Goal: Task Accomplishment & Management: Manage account settings

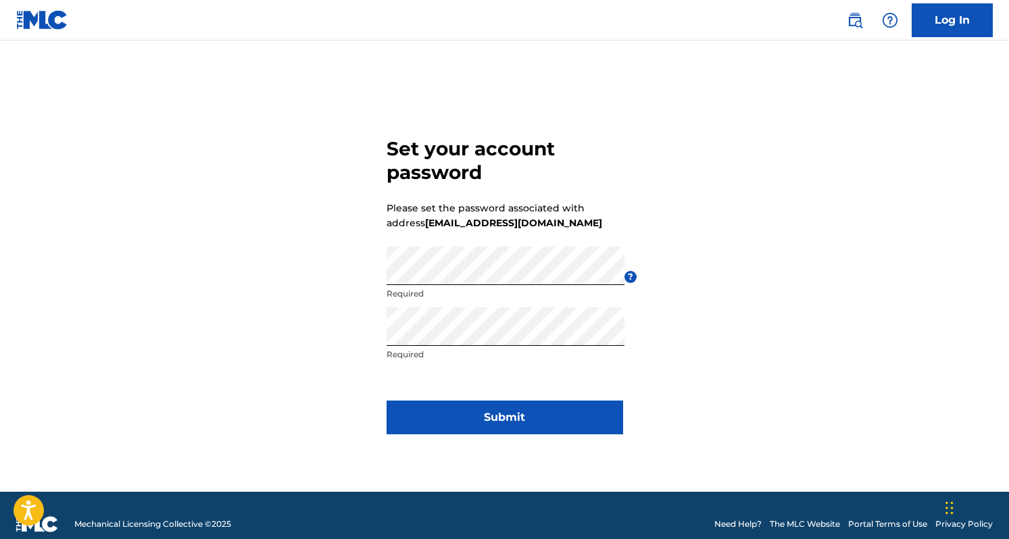
click at [546, 405] on button "Submit" at bounding box center [505, 418] width 237 height 34
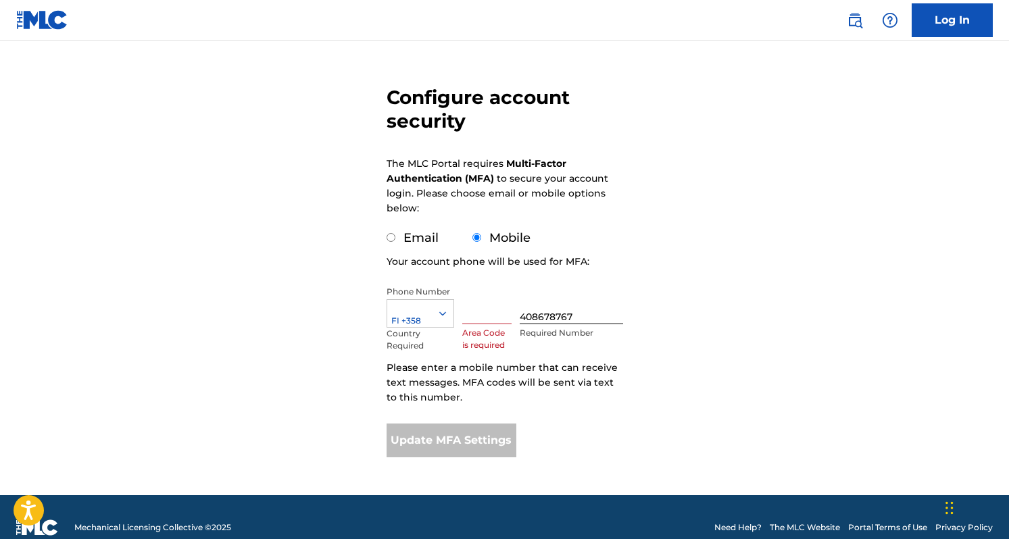
scroll to position [91, 0]
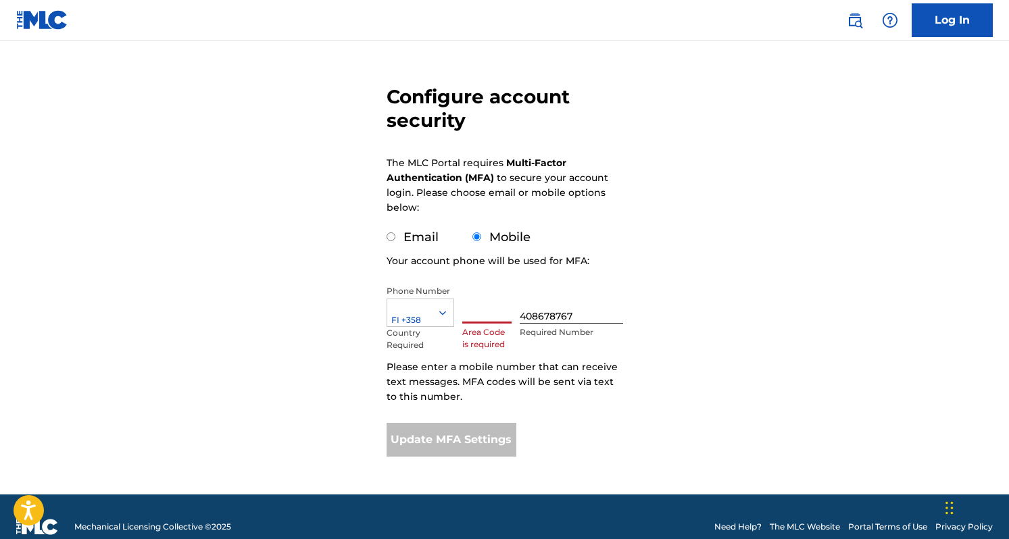
click at [478, 317] on input "text" at bounding box center [487, 304] width 50 height 39
click at [501, 300] on input "text" at bounding box center [487, 304] width 50 height 39
click at [498, 311] on input "text" at bounding box center [487, 304] width 50 height 39
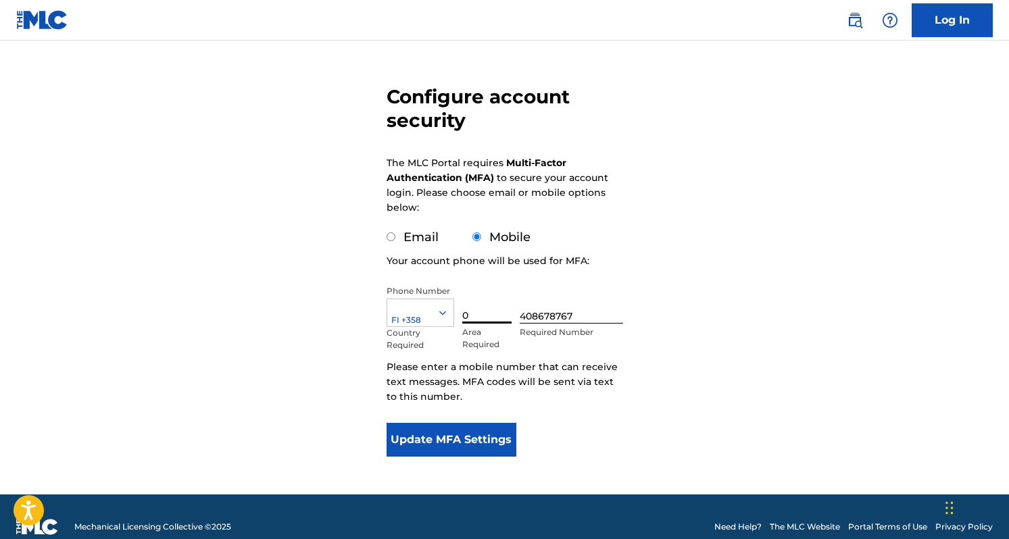
type input "0"
click at [431, 248] on form "Configure account security The MLC Portal requires Multi-Factor Authentication …" at bounding box center [505, 239] width 237 height 511
click at [420, 237] on label "Email" at bounding box center [421, 237] width 35 height 15
click at [395, 237] on input "Email" at bounding box center [391, 237] width 9 height 9
radio input "true"
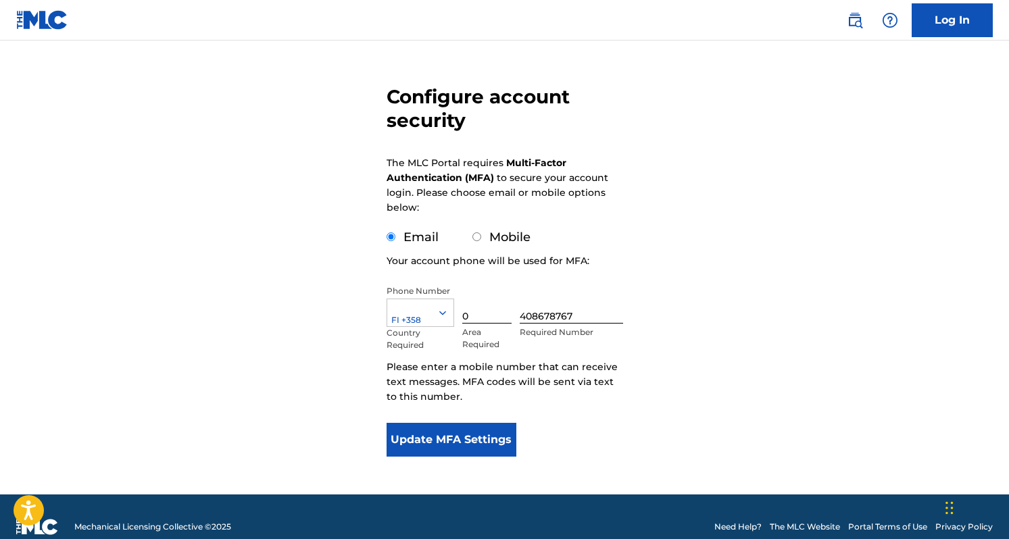
scroll to position [0, 0]
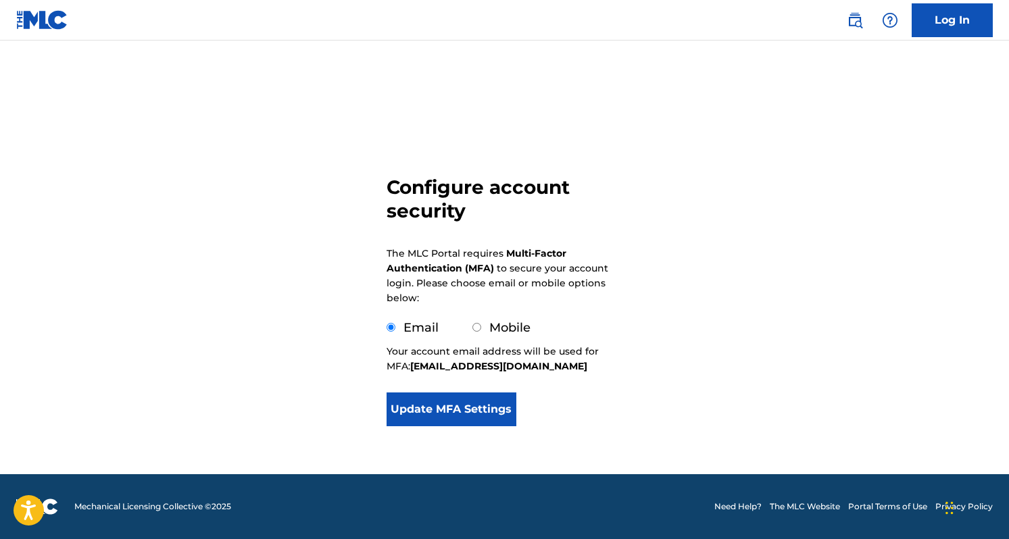
click at [489, 326] on label "Mobile" at bounding box center [509, 327] width 41 height 15
click at [481, 326] on input "Mobile" at bounding box center [477, 327] width 9 height 9
radio input "true"
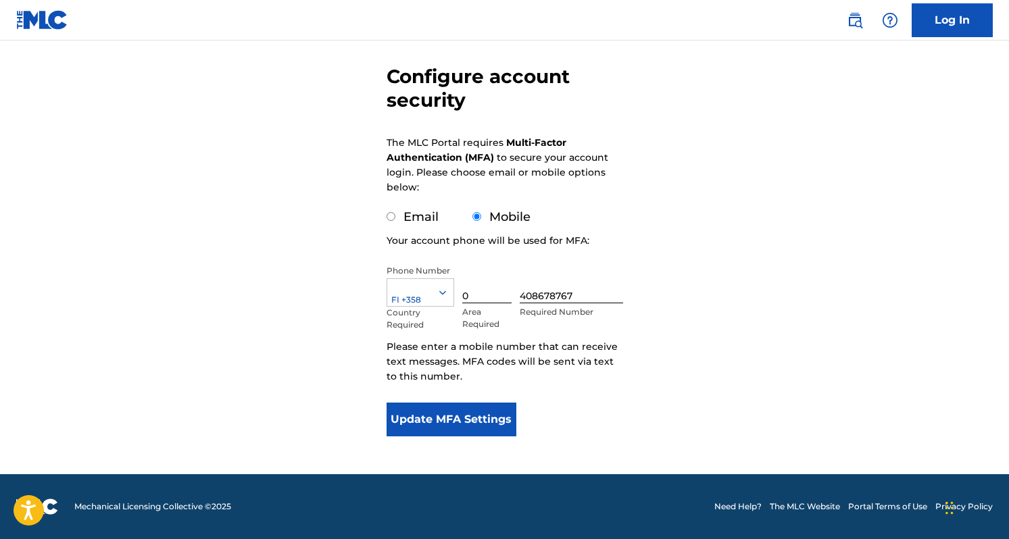
scroll to position [111, 0]
click at [482, 416] on button "Update MFA Settings" at bounding box center [452, 420] width 130 height 34
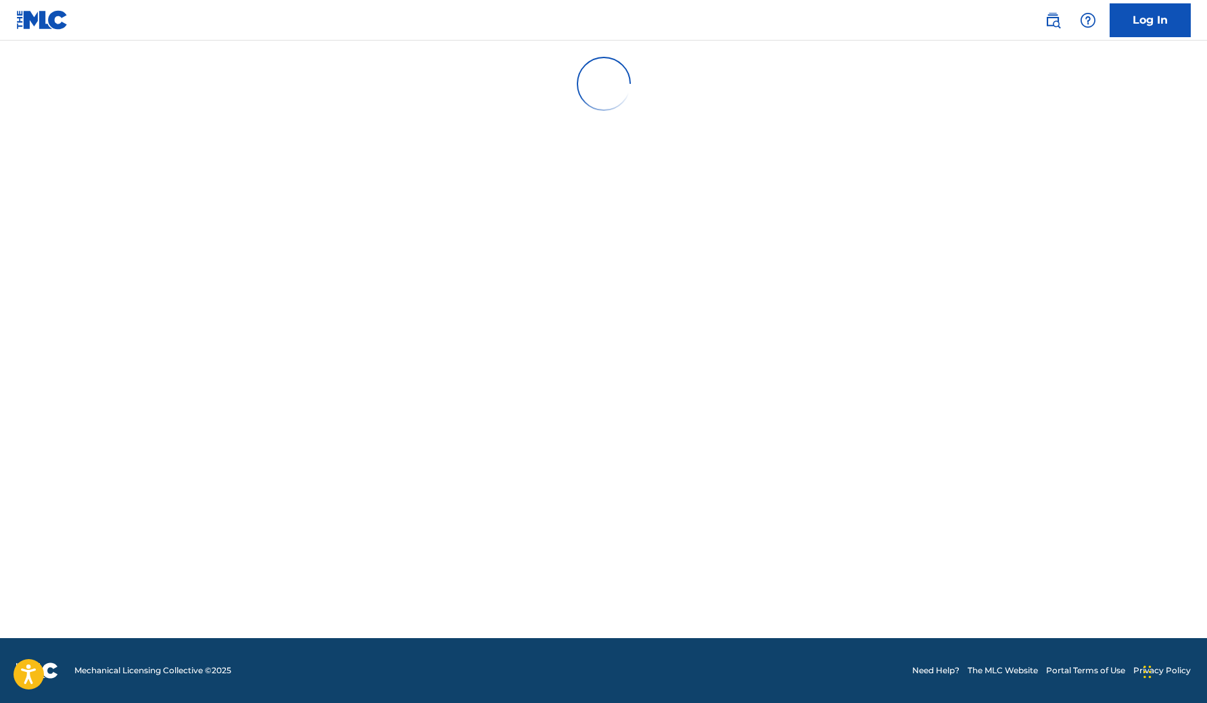
scroll to position [0, 0]
